Goal: Task Accomplishment & Management: Use online tool/utility

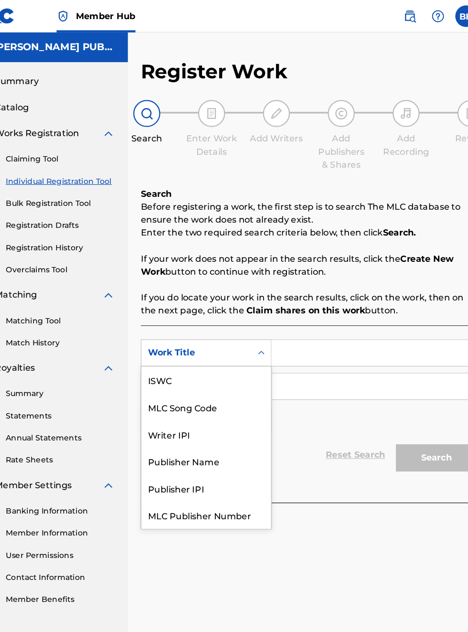
click at [209, 419] on div "Publisher IPI" at bounding box center [217, 431] width 115 height 24
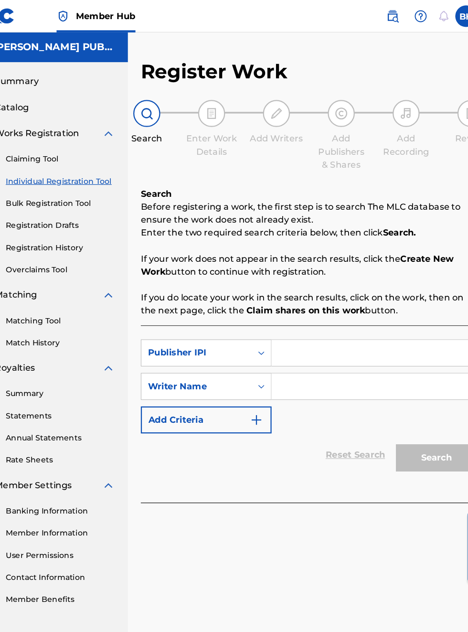
scroll to position [0, 35]
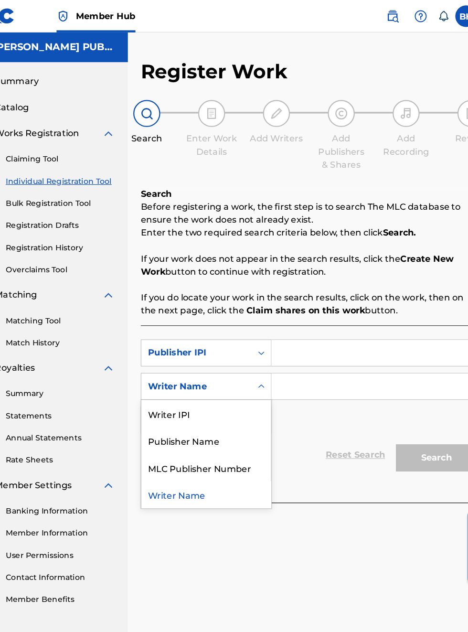
click at [225, 395] on div "Publisher Name" at bounding box center [217, 389] width 115 height 24
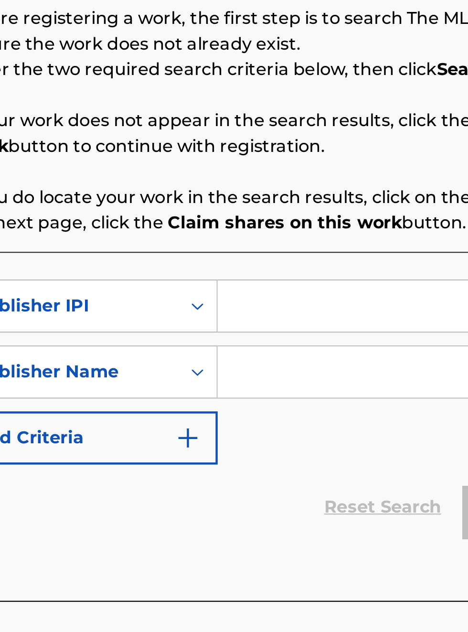
scroll to position [174, 177]
click at [306, 310] on input "Search Form" at bounding box center [365, 311] width 181 height 23
type input "00340604990"
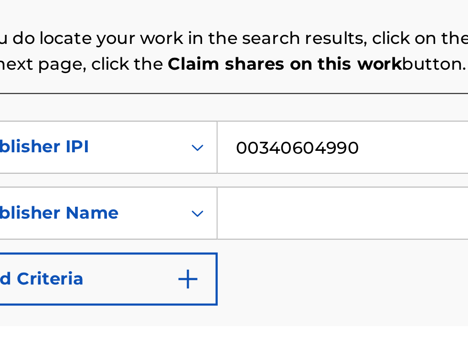
scroll to position [192, 177]
click at [316, 289] on input "Search Form" at bounding box center [365, 287] width 181 height 23
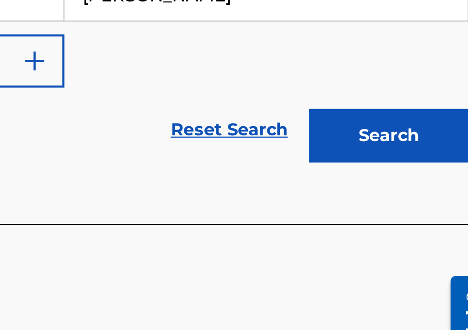
scroll to position [86, 246]
type input "[PERSON_NAME]"
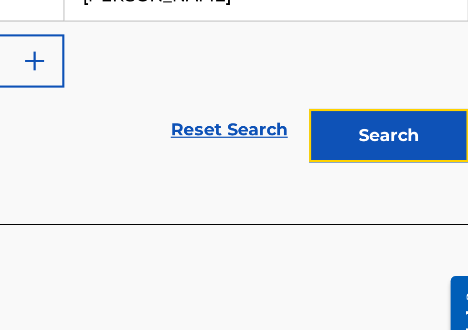
click at [428, 149] on button "Search" at bounding box center [421, 148] width 72 height 24
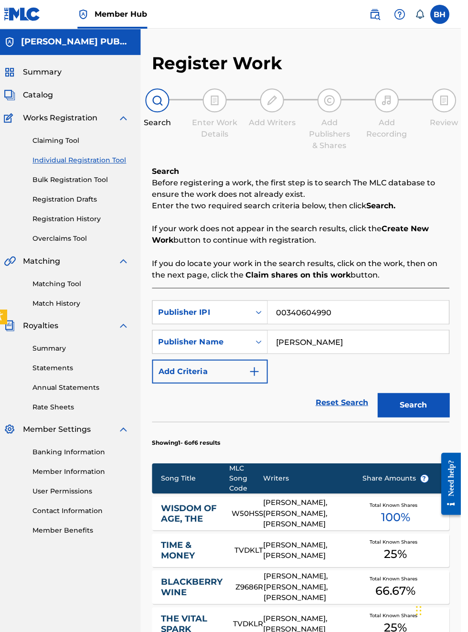
scroll to position [60, 0]
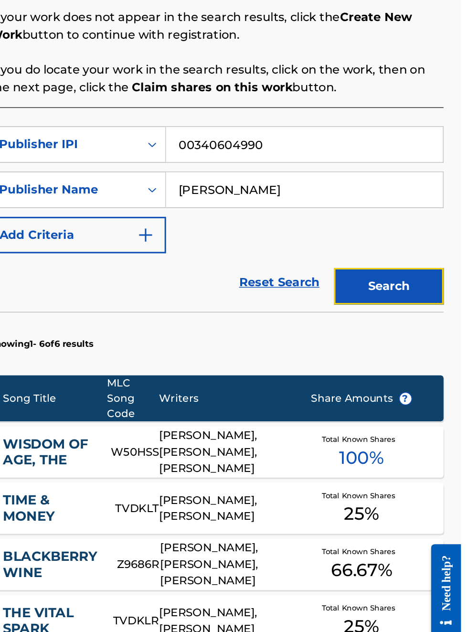
click at [423, 284] on button "Search" at bounding box center [421, 284] width 72 height 24
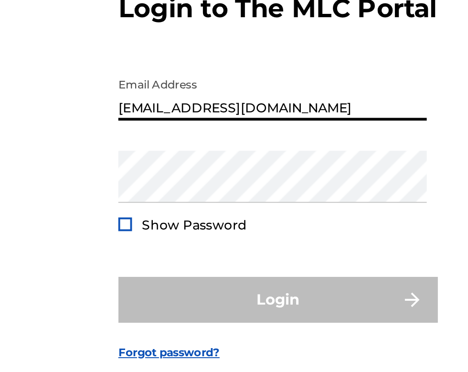
scroll to position [61, 0]
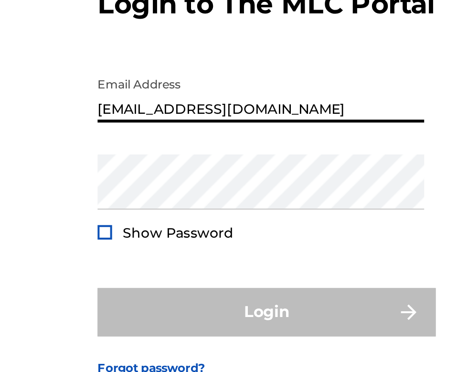
click at [253, 244] on div "Login" at bounding box center [233, 255] width 167 height 24
